Goal: Task Accomplishment & Management: Complete application form

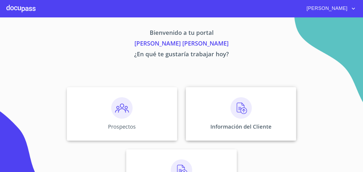
click at [248, 119] on div "Información del Cliente" at bounding box center [241, 113] width 110 height 53
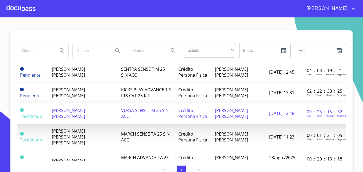
scroll to position [21, 0]
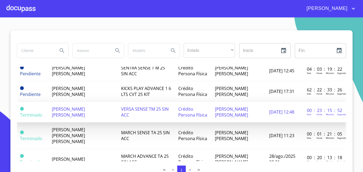
click at [139, 109] on span "VERSA SENSE TM 25 SIN ACC" at bounding box center [145, 112] width 48 height 12
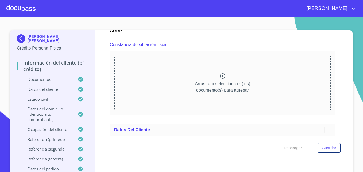
scroll to position [1442, 0]
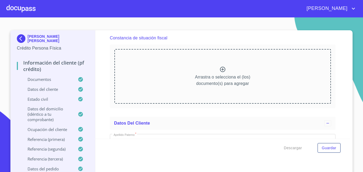
click at [219, 72] on icon at bounding box center [222, 69] width 6 height 6
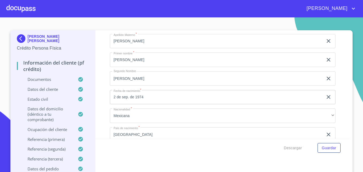
scroll to position [1715, 0]
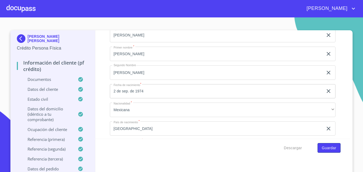
click at [330, 151] on button "Guardar" at bounding box center [328, 148] width 23 height 10
